Goal: Navigation & Orientation: Find specific page/section

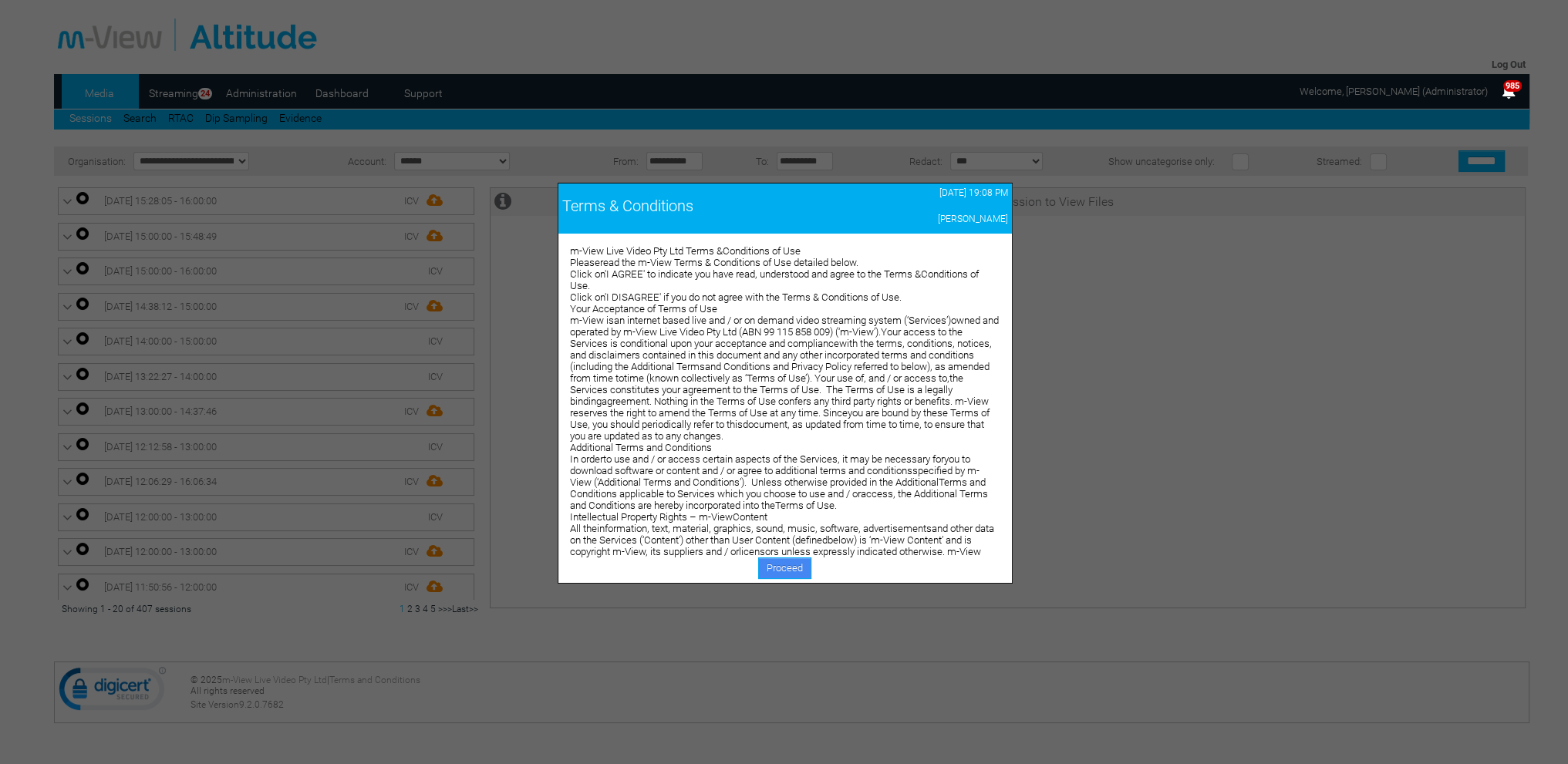
click at [789, 570] on link "Proceed" at bounding box center [784, 568] width 53 height 21
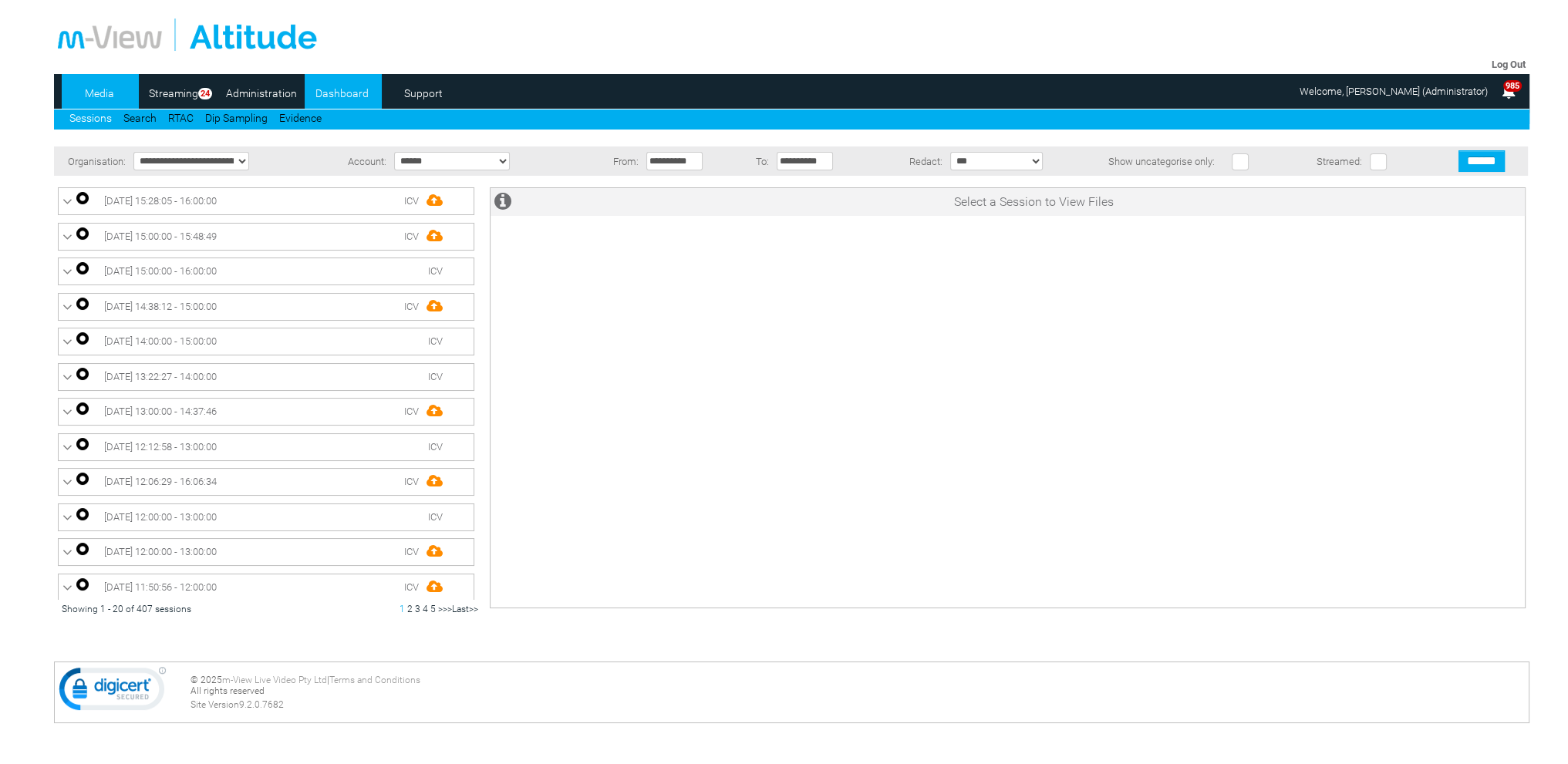
click at [352, 93] on link "Dashboard" at bounding box center [342, 93] width 75 height 23
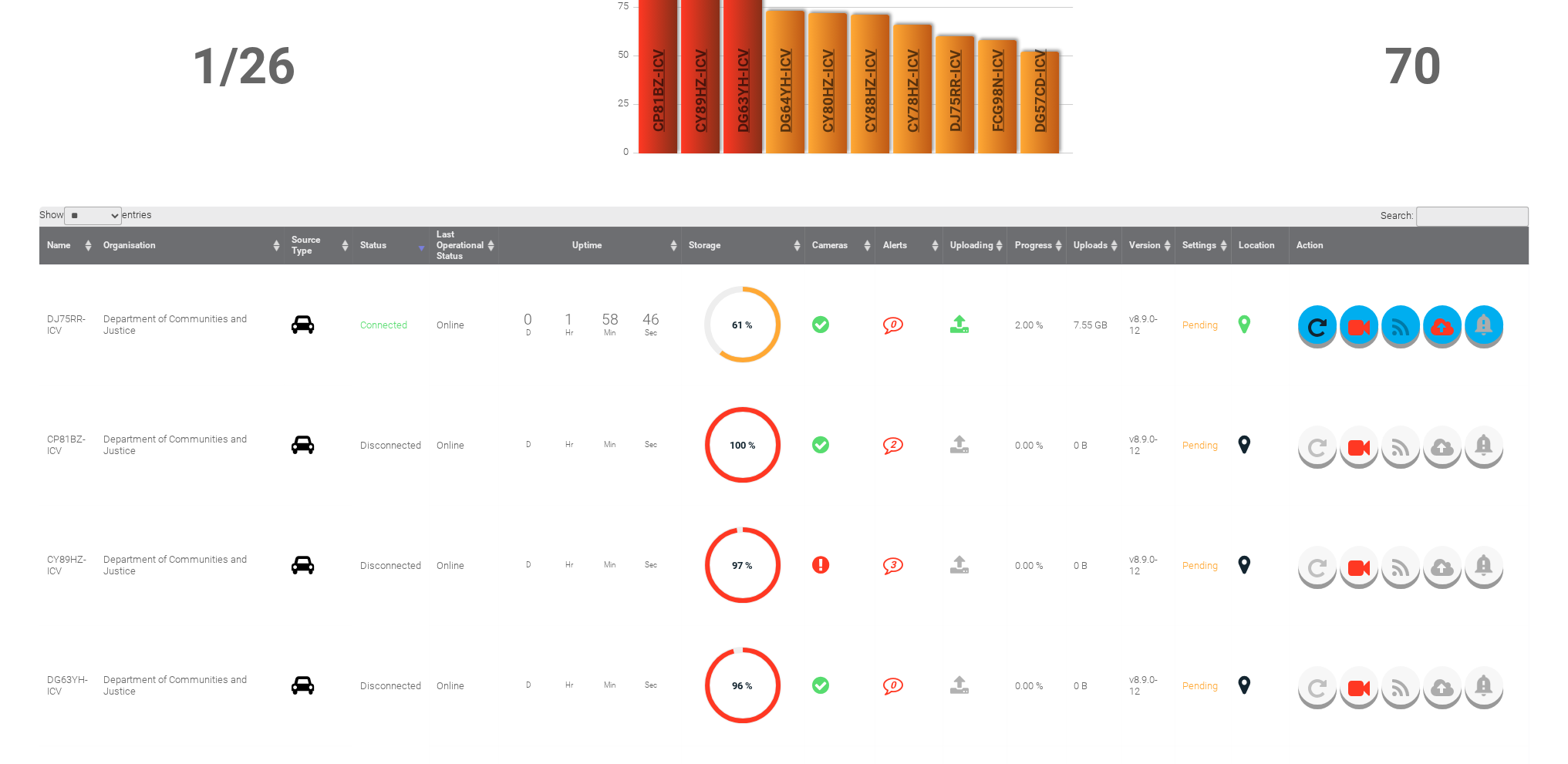
scroll to position [154, 0]
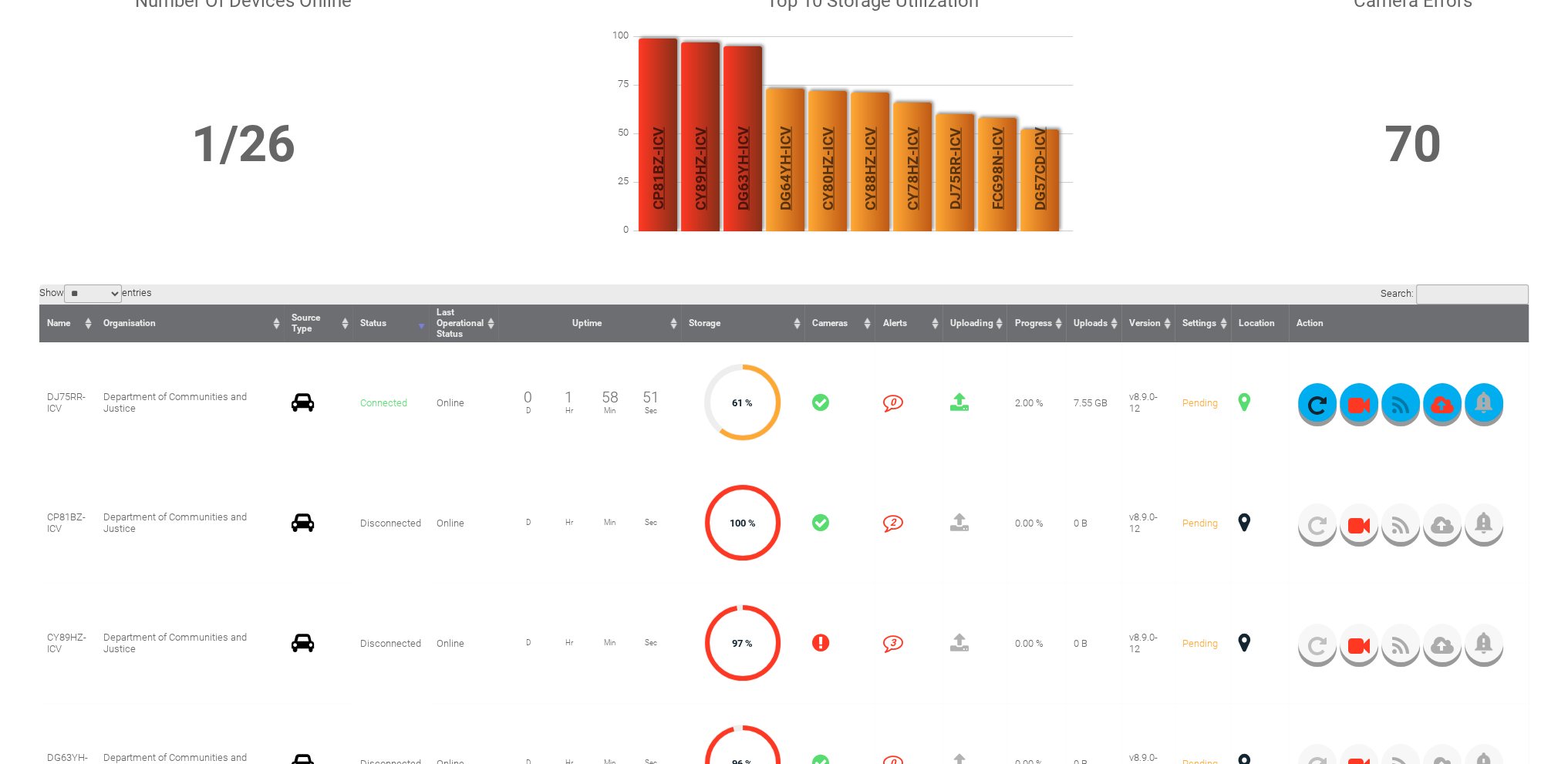
click at [1243, 400] on span at bounding box center [1244, 403] width 11 height 20
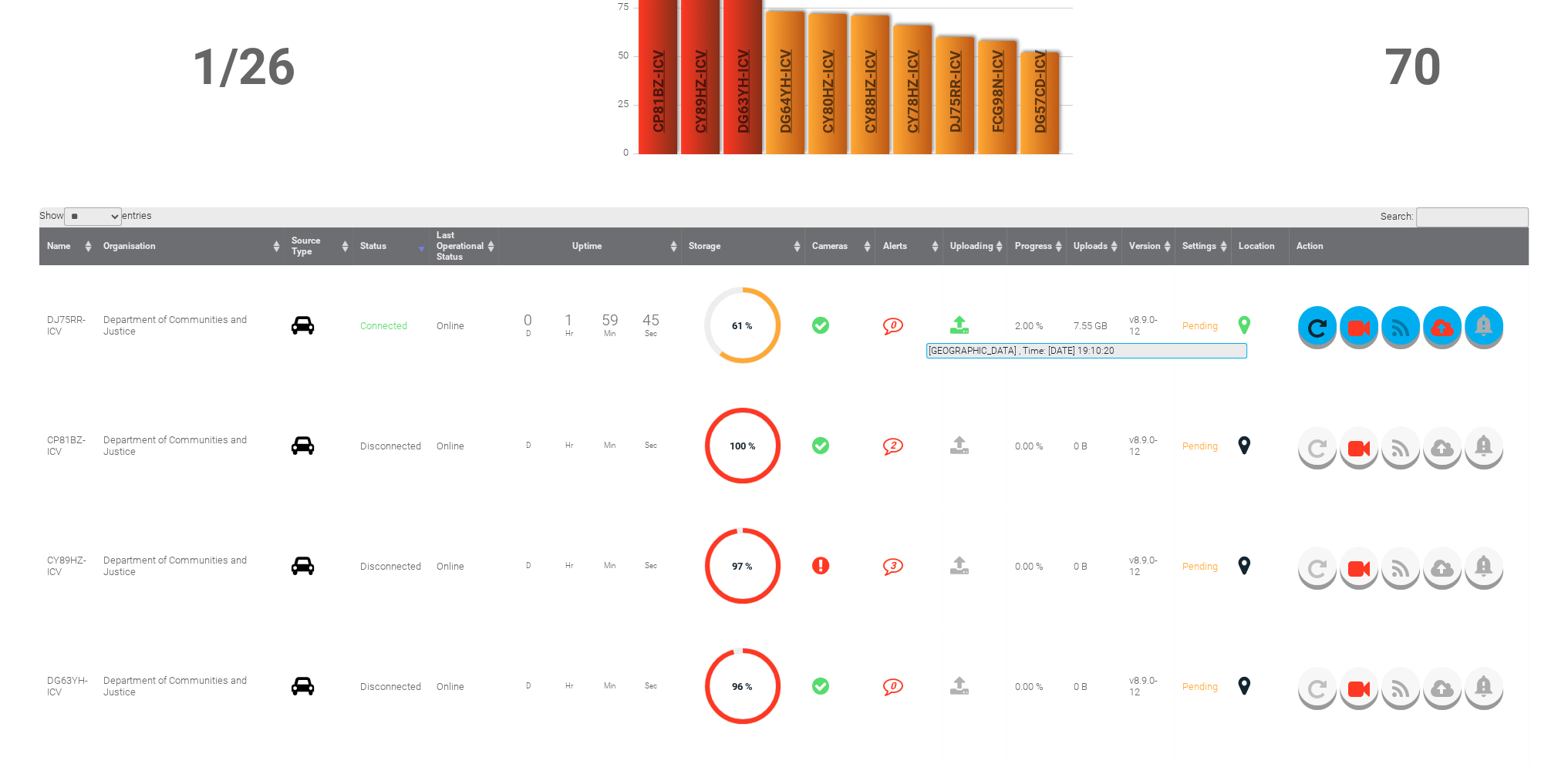
click at [1248, 325] on span at bounding box center [1244, 326] width 11 height 20
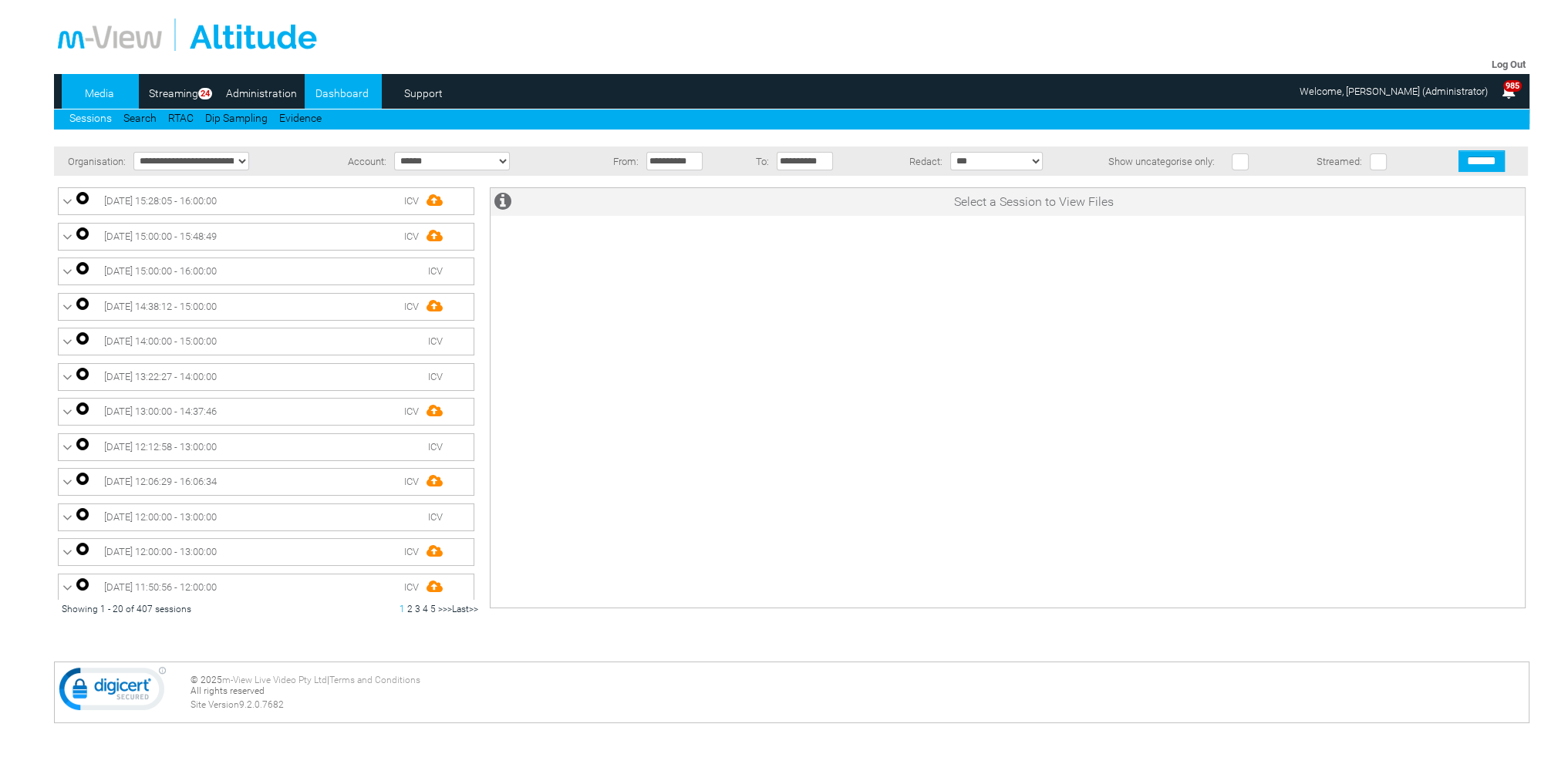
click at [360, 97] on link "Dashboard" at bounding box center [342, 93] width 75 height 23
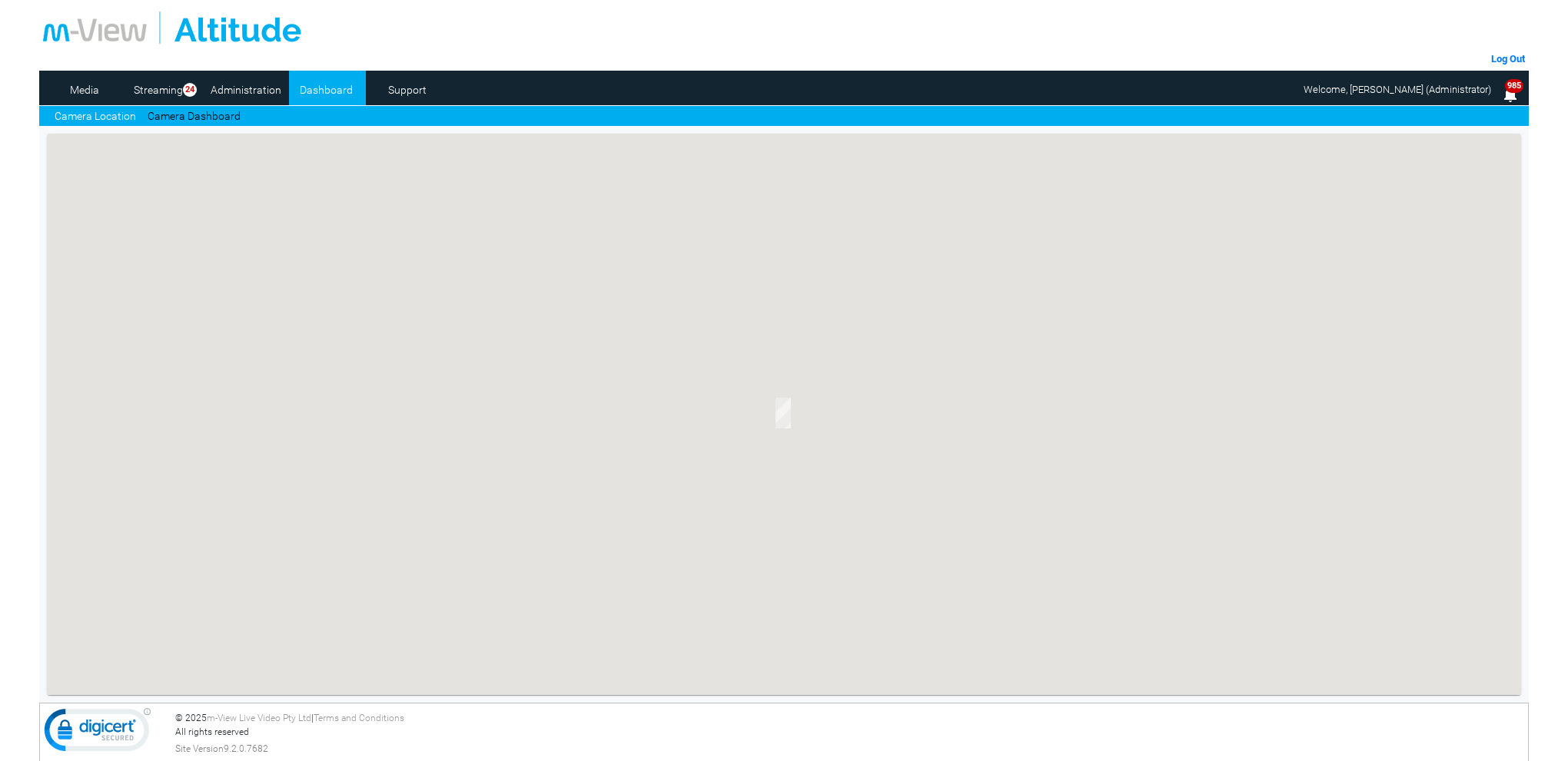
click at [213, 109] on link "Camera Dashboard" at bounding box center [194, 116] width 93 height 16
